Goal: Task Accomplishment & Management: Manage account settings

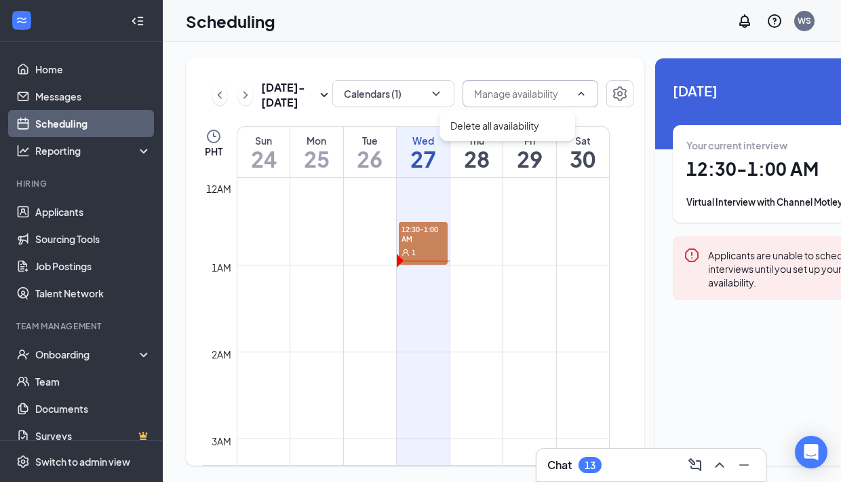
scroll to position [667, 0]
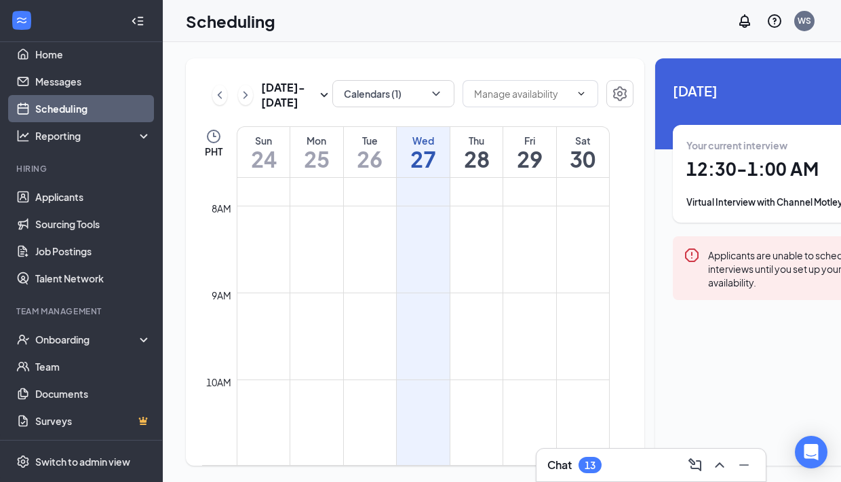
click at [390, 141] on div "[DATE] - [DATE] Calendars (1) PHT Sun 24 Mon 25 Tue 26 Wed 27 Thu 28 Fri 29 Sat…" at bounding box center [415, 261] width 459 height 407
click at [411, 102] on button "Calendars (1)" at bounding box center [394, 93] width 122 height 27
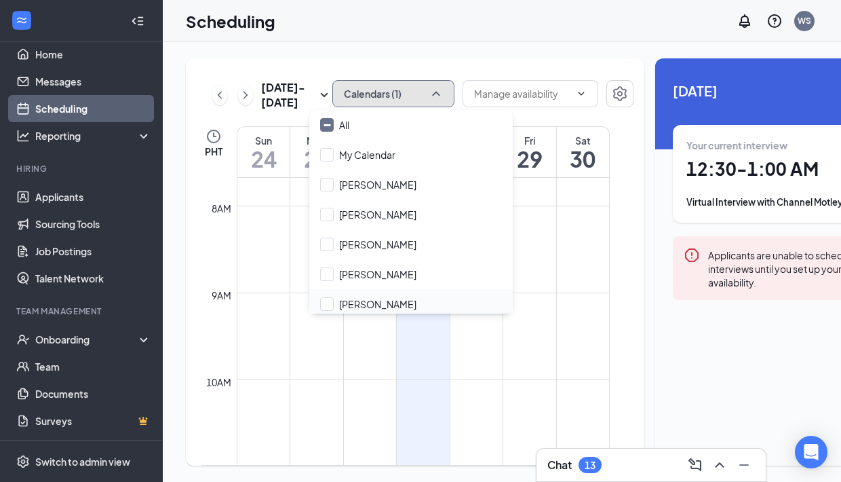
scroll to position [35, 0]
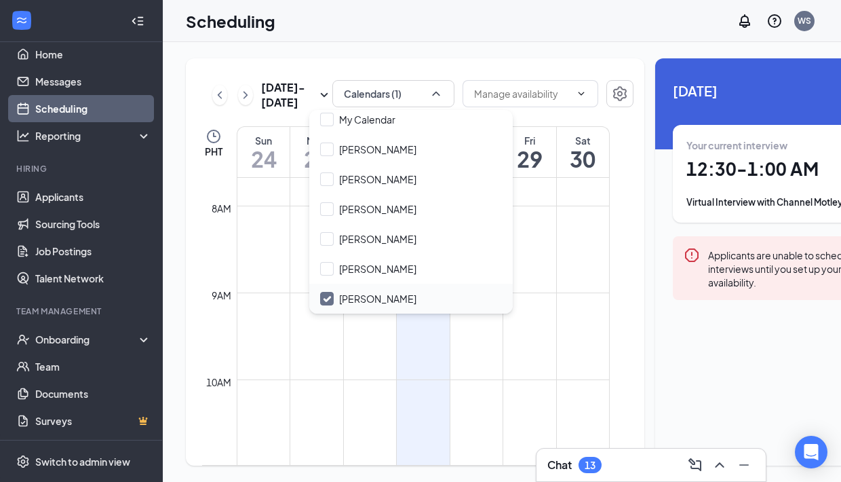
click at [368, 301] on div "[PERSON_NAME]" at bounding box center [411, 299] width 204 height 30
checkbox input "true"
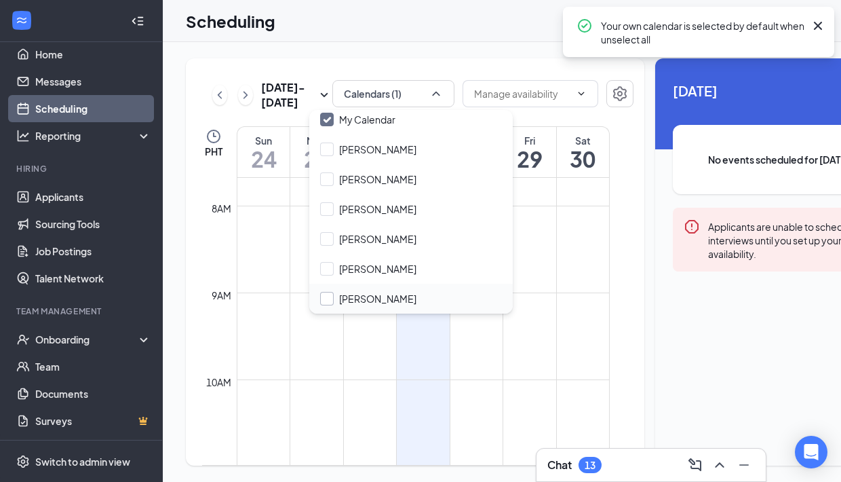
click at [367, 299] on input "[PERSON_NAME]" at bounding box center [368, 299] width 96 height 14
checkbox input "true"
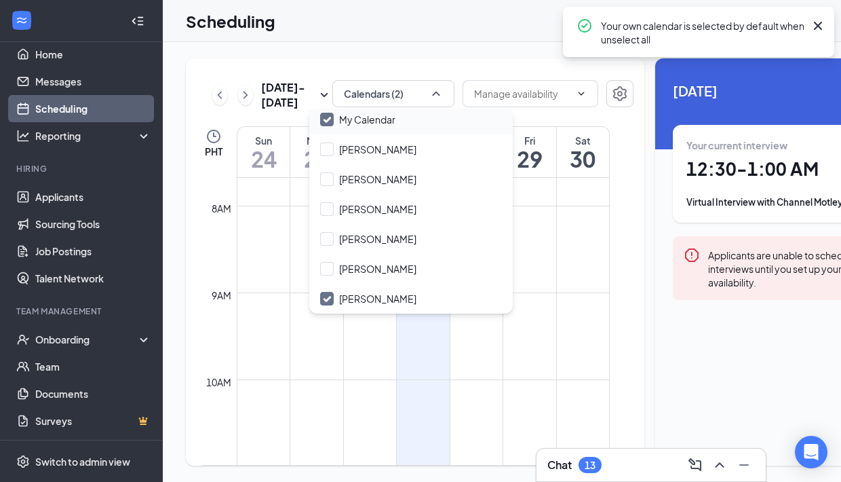
click at [333, 111] on div "My Calendar" at bounding box center [411, 120] width 204 height 30
checkbox input "false"
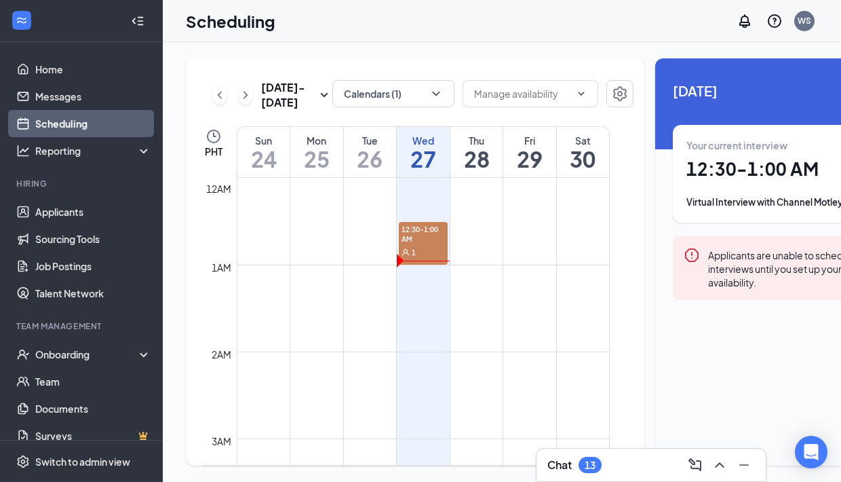
click at [427, 259] on div "1" at bounding box center [423, 252] width 49 height 14
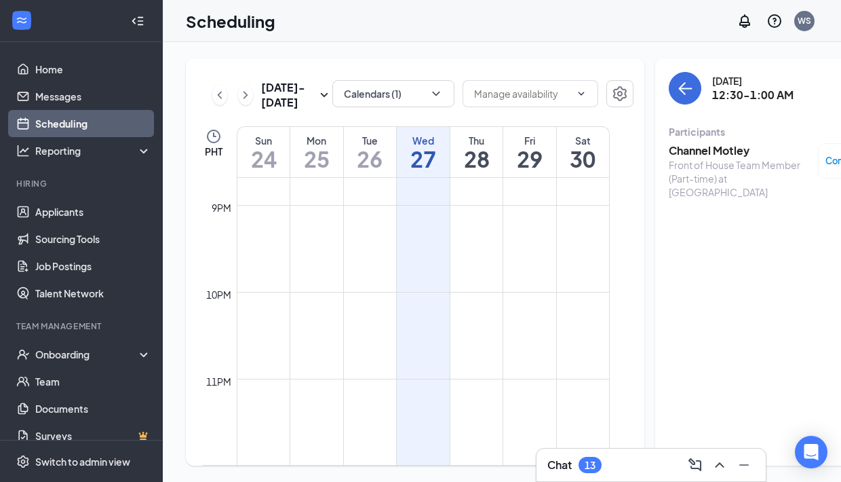
scroll to position [1827, 0]
click at [244, 105] on button at bounding box center [245, 95] width 15 height 20
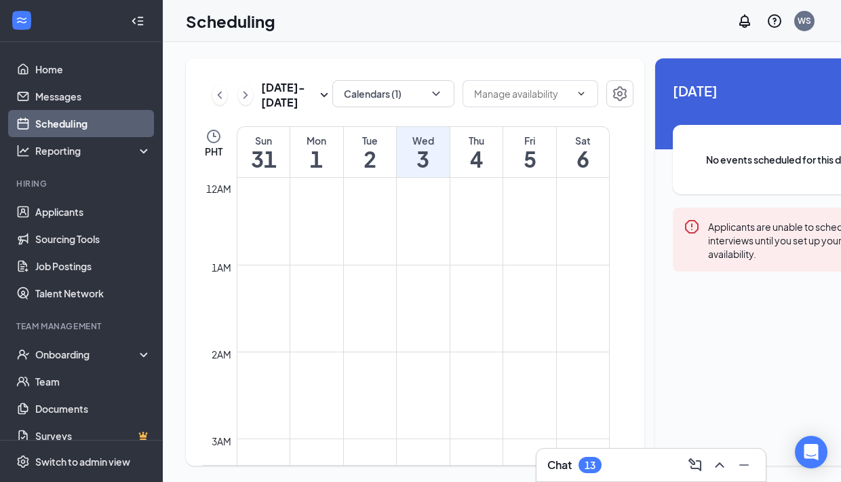
click at [242, 105] on button at bounding box center [245, 95] width 15 height 20
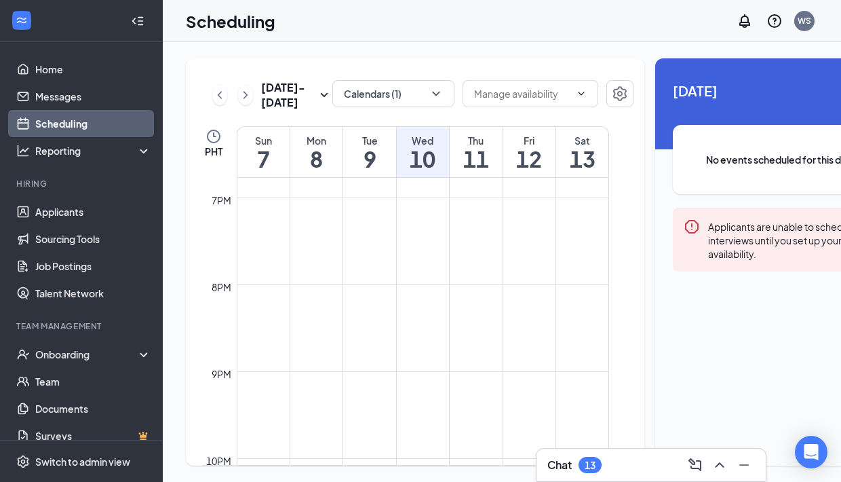
scroll to position [1812, 0]
